Goal: Book appointment/travel/reservation

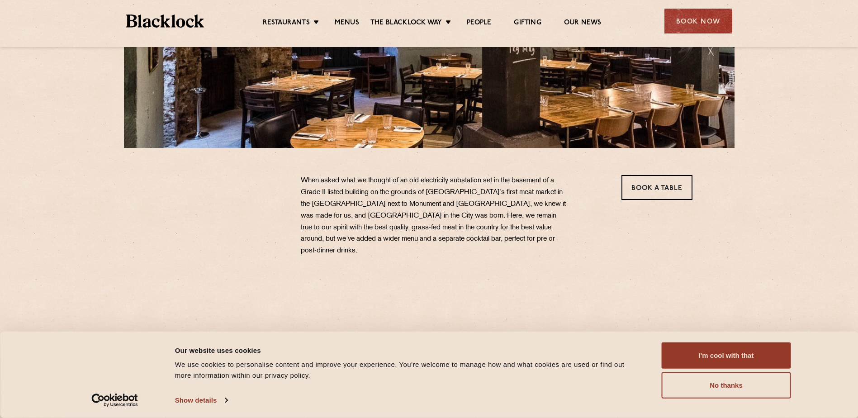
scroll to position [181, 0]
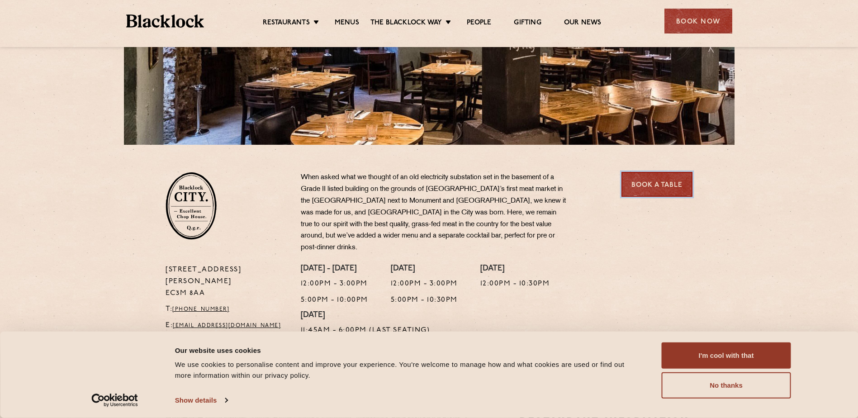
click at [688, 183] on link "Book a Table" at bounding box center [656, 184] width 71 height 25
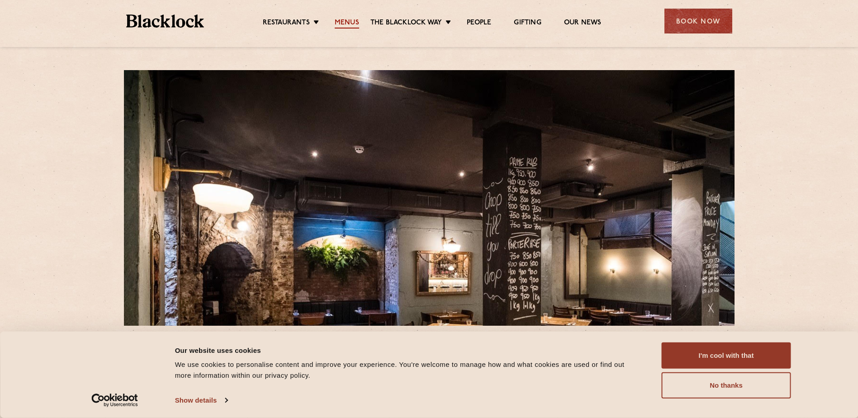
click at [348, 23] on link "Menus" at bounding box center [347, 24] width 24 height 10
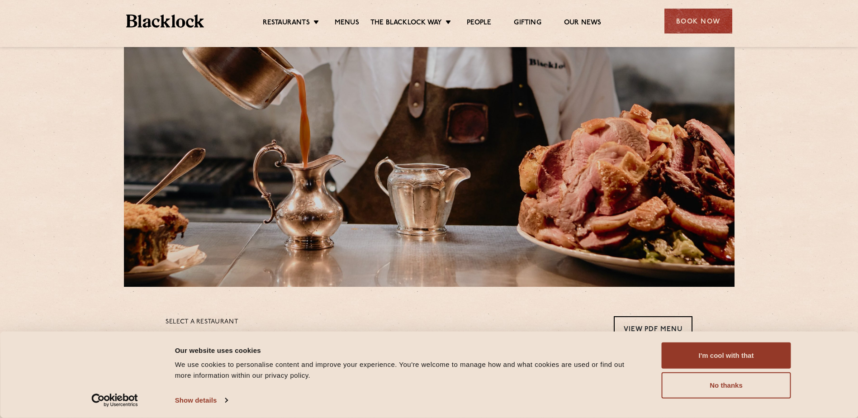
scroll to position [271, 0]
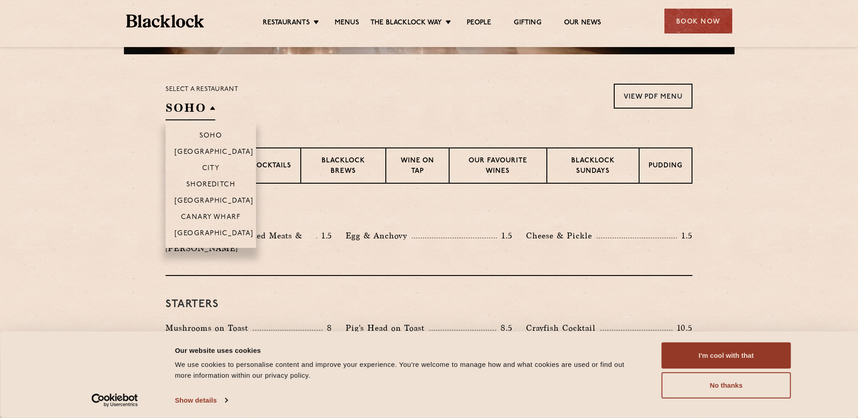
click at [189, 100] on h2 "SOHO" at bounding box center [191, 110] width 50 height 20
click at [212, 167] on p "City" at bounding box center [211, 169] width 18 height 9
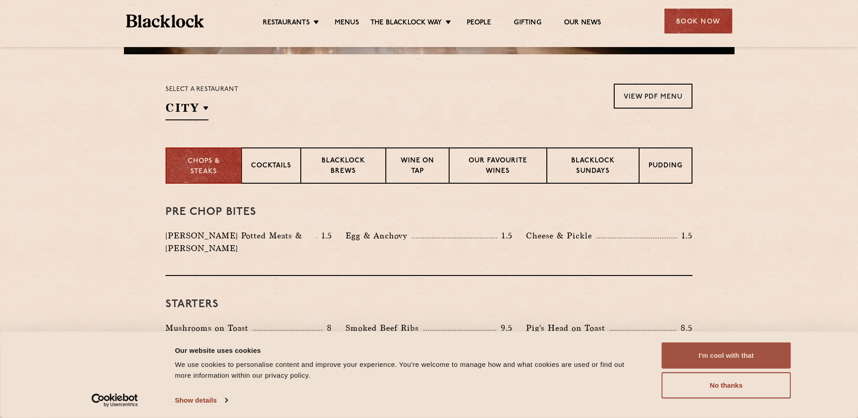
click at [762, 350] on button "I'm cool with that" at bounding box center [726, 355] width 129 height 26
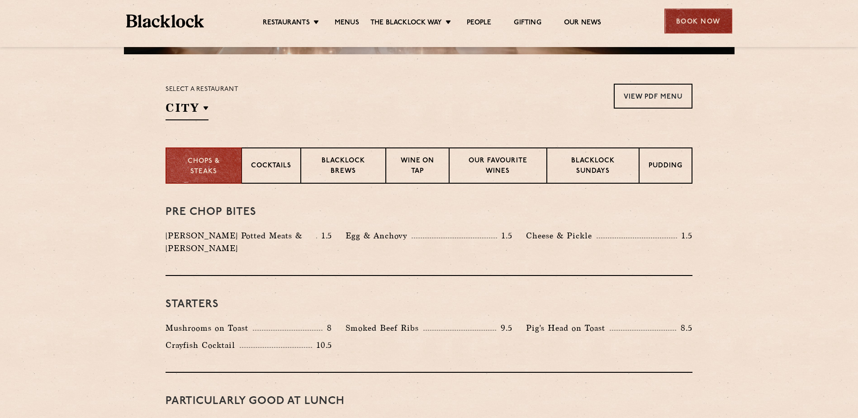
click at [710, 23] on div "Book Now" at bounding box center [698, 21] width 68 height 25
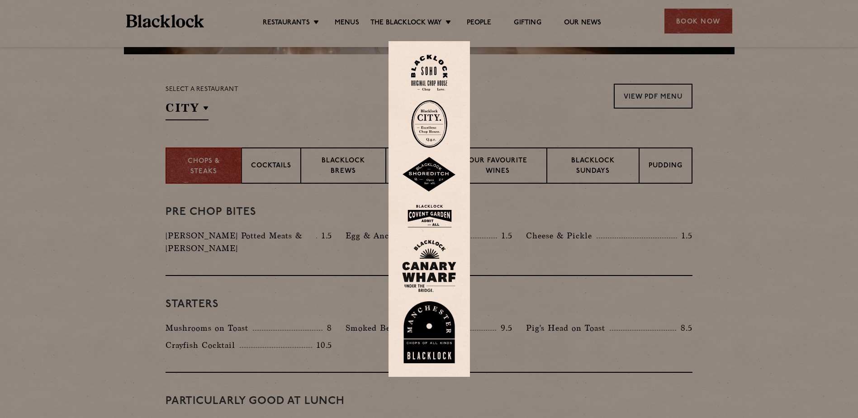
click at [433, 117] on img at bounding box center [429, 124] width 36 height 48
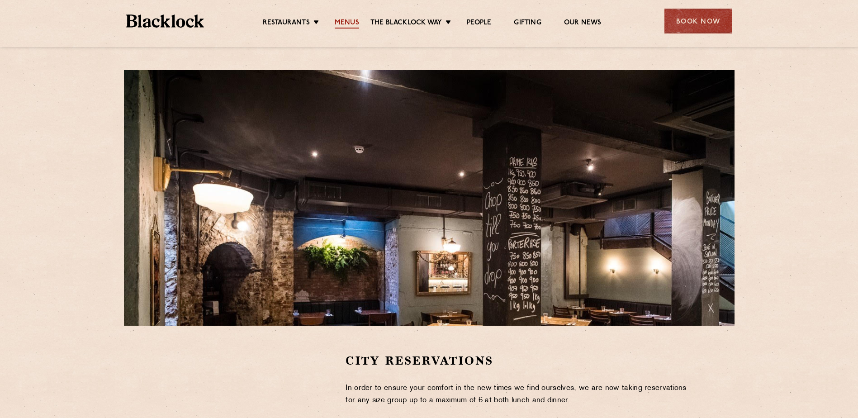
click at [339, 19] on link "Menus" at bounding box center [347, 24] width 24 height 10
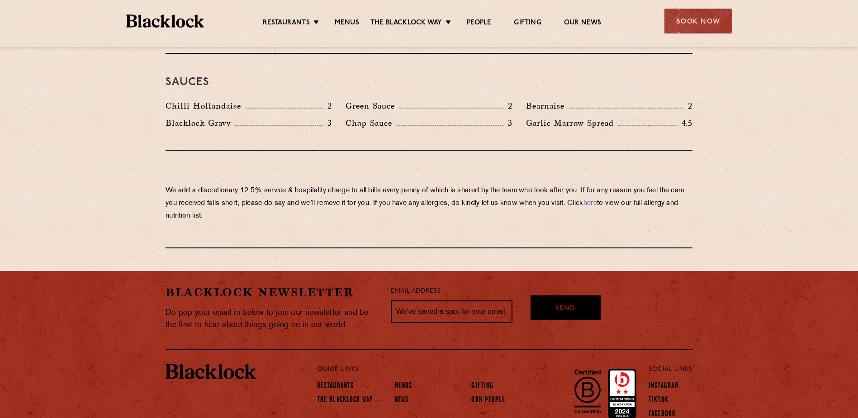
scroll to position [1532, 0]
